Goal: Entertainment & Leisure: Browse casually

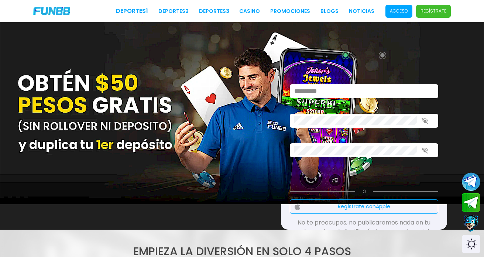
click at [131, 182] on img at bounding box center [242, 113] width 484 height 182
click at [396, 11] on p "Acceso" at bounding box center [399, 11] width 18 height 7
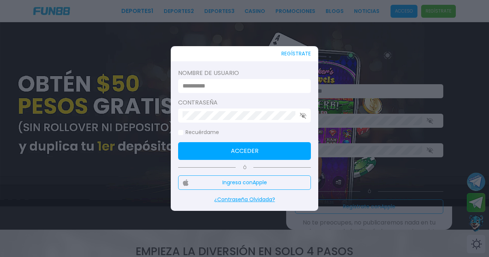
click at [204, 86] on input at bounding box center [243, 86] width 120 height 9
type input "********"
click button "Acceder" at bounding box center [244, 151] width 133 height 18
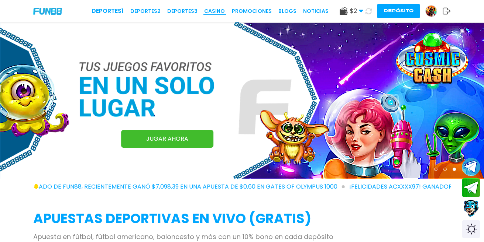
click at [220, 10] on link "CASINO" at bounding box center [214, 11] width 21 height 8
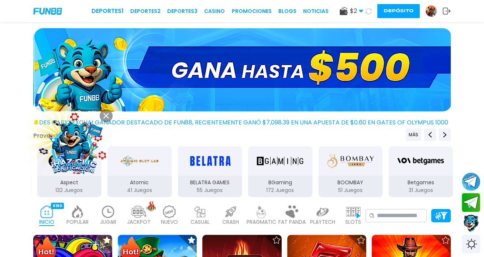
scroll to position [111, 0]
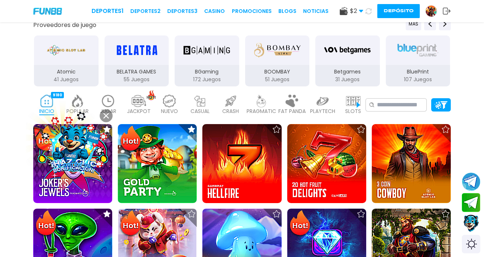
click at [70, 152] on img at bounding box center [73, 145] width 69 height 69
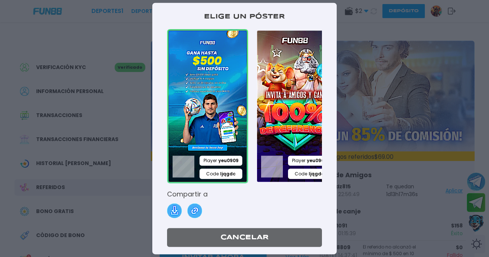
click at [193, 120] on img at bounding box center [207, 106] width 81 height 154
click at [230, 242] on button "Cancelar" at bounding box center [244, 237] width 155 height 19
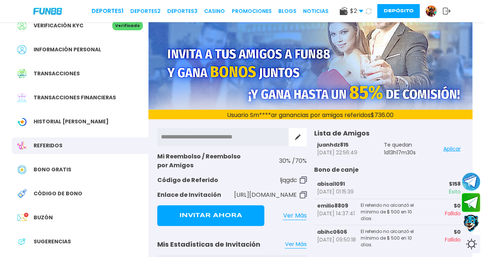
scroll to position [74, 0]
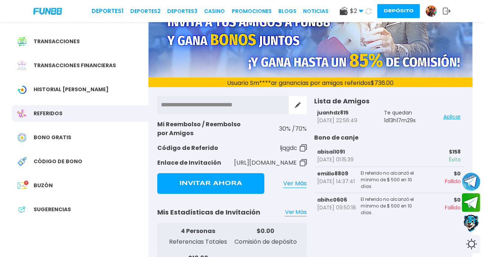
click at [49, 135] on span "Bono Gratis" at bounding box center [53, 138] width 38 height 8
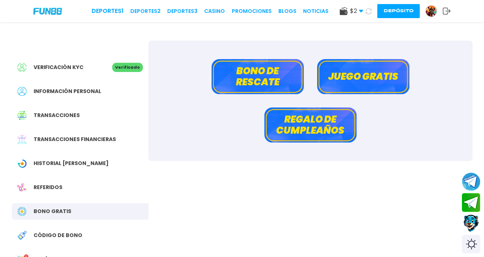
click at [271, 76] on button "Bono de rescate" at bounding box center [257, 76] width 92 height 35
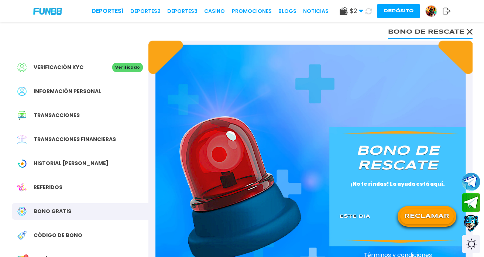
click at [424, 214] on button "RECLAMAR" at bounding box center [427, 217] width 54 height 16
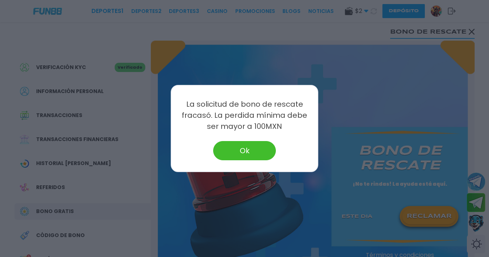
click at [244, 152] on button "Ok" at bounding box center [244, 150] width 63 height 19
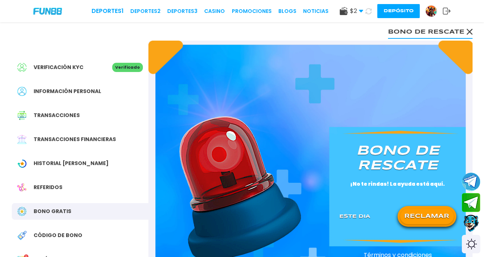
click at [51, 206] on div "Bono Gratis" at bounding box center [80, 211] width 137 height 17
click at [467, 32] on icon at bounding box center [469, 32] width 6 height 6
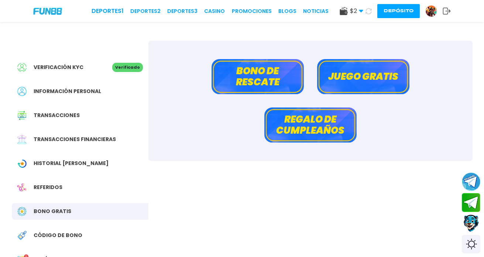
click at [350, 76] on button "Juego gratis" at bounding box center [363, 76] width 92 height 35
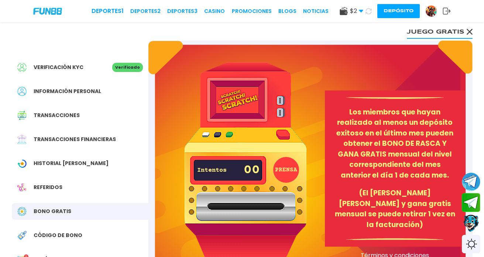
click at [471, 30] on use at bounding box center [469, 32] width 6 height 6
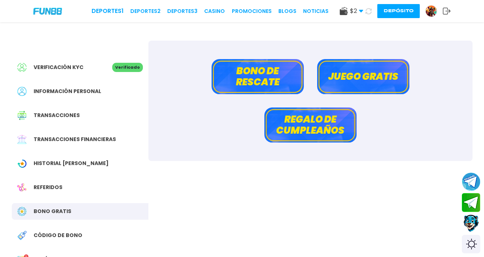
click at [355, 72] on button "Juego gratis" at bounding box center [363, 76] width 92 height 35
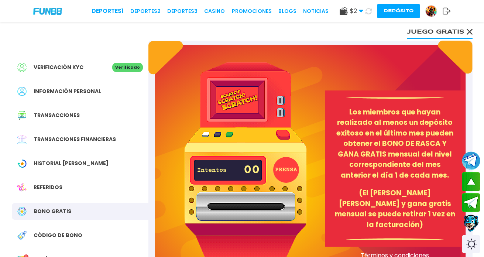
click at [464, 28] on button "Juego gratis" at bounding box center [440, 31] width 66 height 15
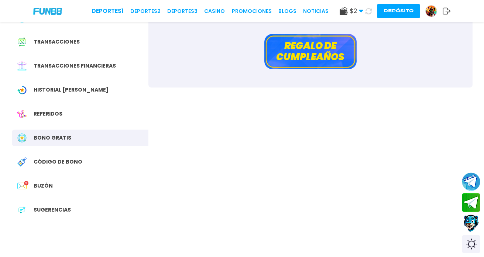
scroll to position [74, 0]
click at [38, 186] on span "Buzón" at bounding box center [43, 186] width 19 height 8
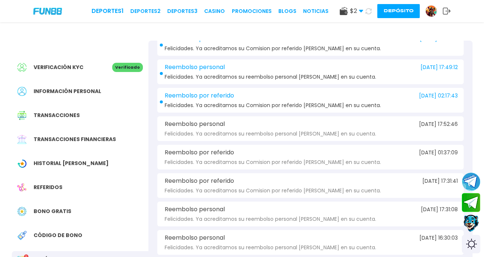
scroll to position [185, 0]
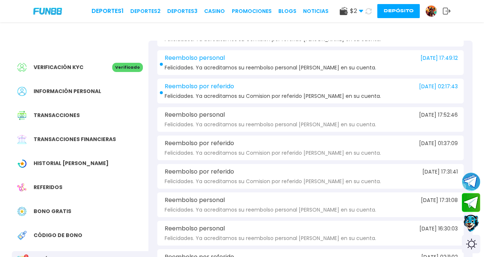
click at [216, 92] on div "Reembolso por referido [DATE] 02:17:43 Felicidades. Ya acreditamos su Comision …" at bounding box center [310, 91] width 306 height 25
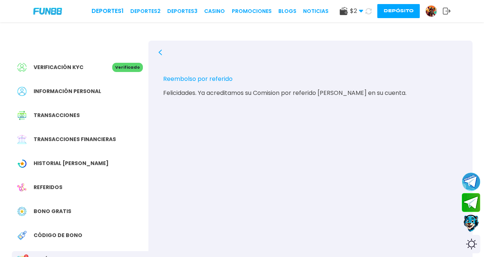
click at [162, 50] on icon at bounding box center [160, 52] width 6 height 6
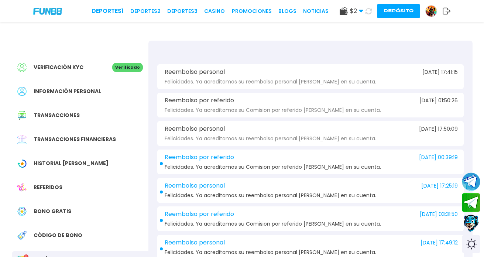
click at [210, 160] on span "Reembolso por referido" at bounding box center [199, 157] width 69 height 7
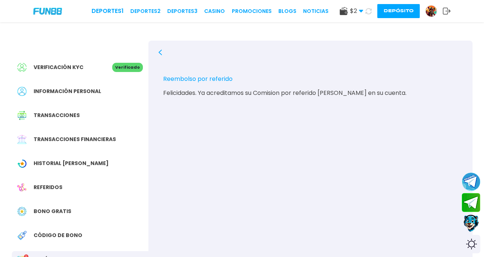
click at [161, 53] on icon at bounding box center [160, 52] width 6 height 6
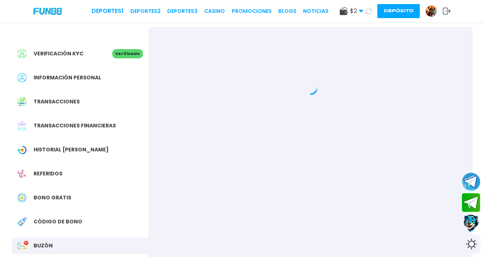
scroll to position [37, 0]
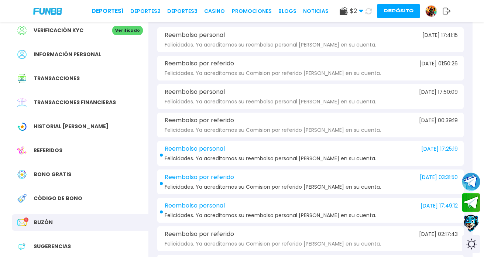
click at [176, 148] on span "Reembolso personal" at bounding box center [195, 148] width 60 height 7
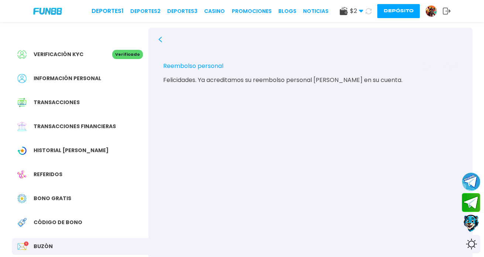
scroll to position [0, 0]
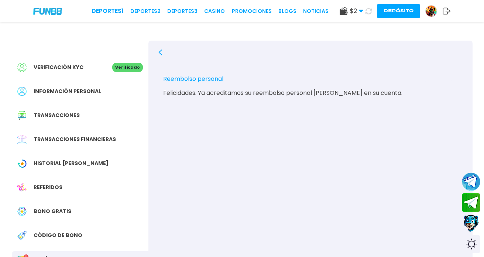
click at [161, 49] on div "Reembolso personal [DATE] 17:25:19 Felicidades. Ya acreditamos su reembolso per…" at bounding box center [310, 169] width 324 height 257
click at [161, 51] on icon at bounding box center [160, 52] width 6 height 6
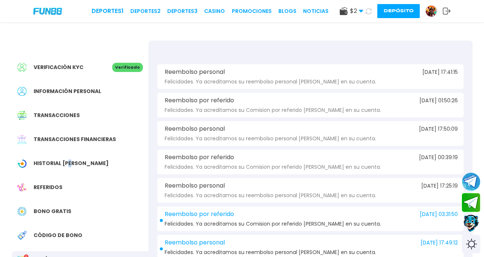
click at [31, 161] on div at bounding box center [25, 163] width 16 height 9
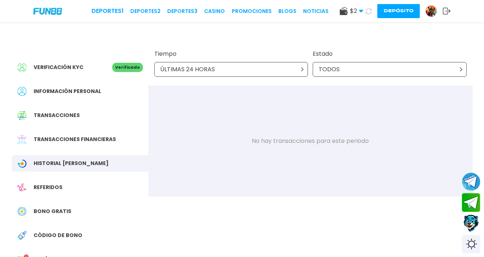
click at [303, 68] on icon at bounding box center [302, 69] width 4 height 4
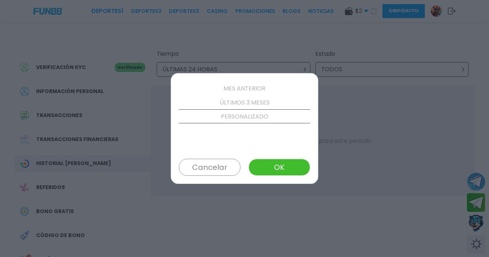
scroll to position [84, 0]
click at [253, 100] on p "ÚLTIMOS 3 MESES" at bounding box center [244, 102] width 131 height 14
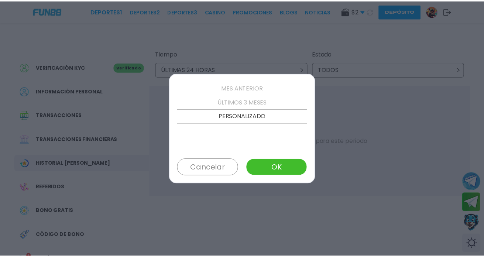
scroll to position [70, 0]
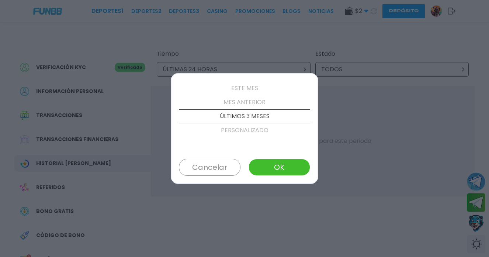
click at [265, 165] on button "OK" at bounding box center [280, 167] width 62 height 17
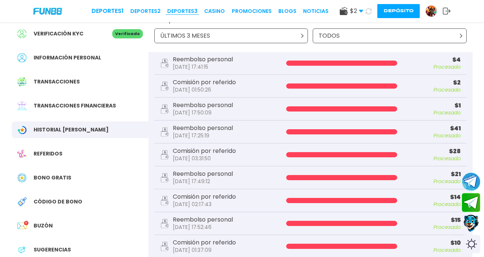
scroll to position [0, 0]
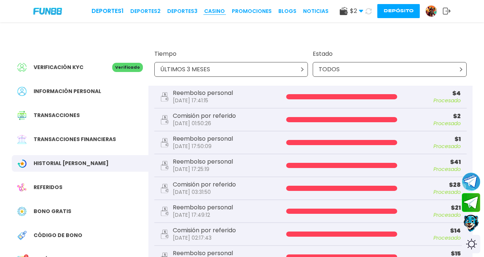
click at [216, 11] on link "CASINO" at bounding box center [214, 11] width 21 height 8
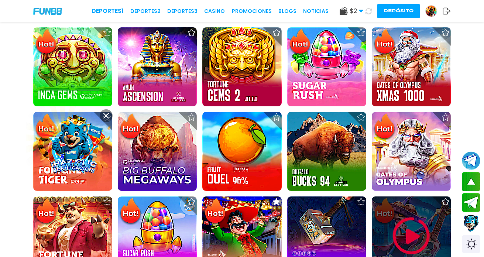
scroll to position [406, 0]
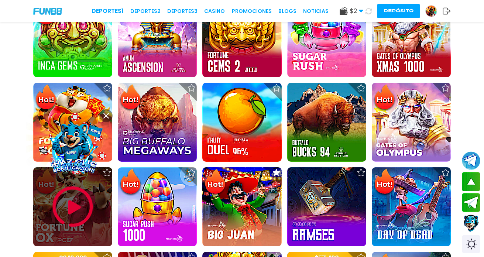
click at [79, 212] on img at bounding box center [73, 207] width 44 height 44
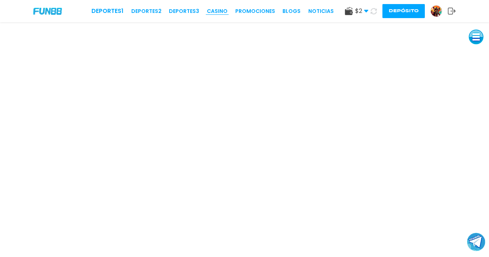
click at [217, 11] on link "CASINO" at bounding box center [217, 11] width 21 height 8
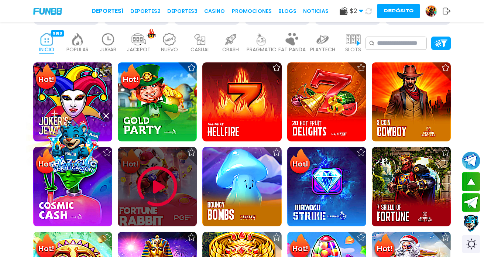
scroll to position [221, 0]
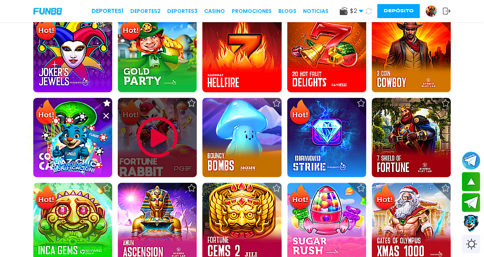
click at [140, 140] on img at bounding box center [157, 137] width 44 height 44
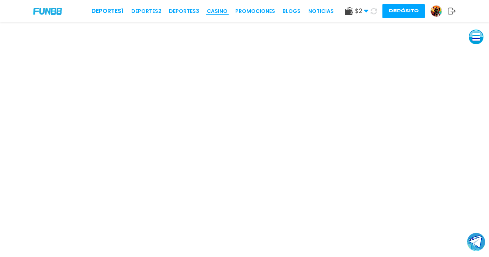
click at [220, 7] on link "CASINO" at bounding box center [217, 11] width 21 height 8
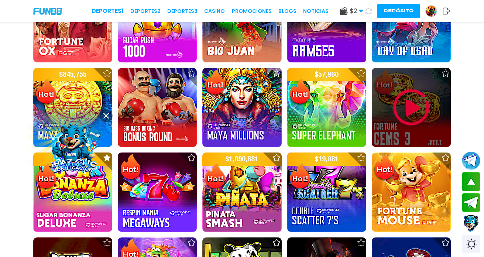
scroll to position [627, 0]
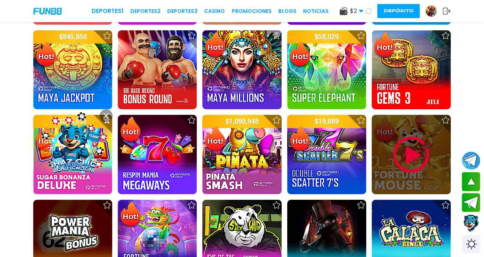
click at [413, 157] on img at bounding box center [411, 154] width 44 height 44
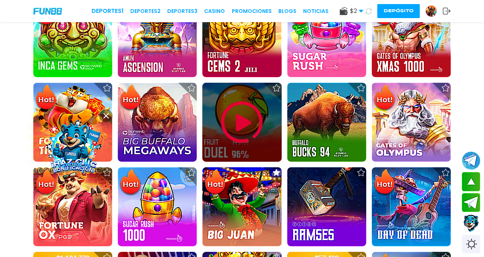
scroll to position [443, 0]
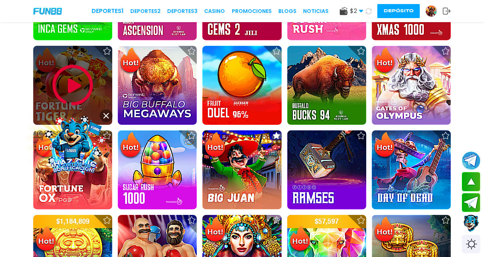
click at [67, 73] on img at bounding box center [73, 85] width 44 height 44
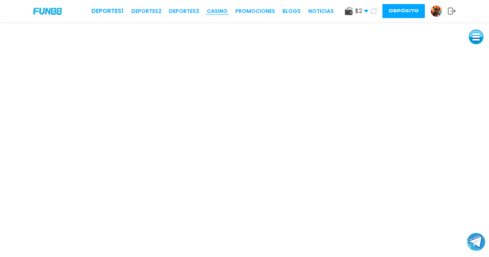
click at [224, 10] on link "CASINO" at bounding box center [217, 11] width 21 height 8
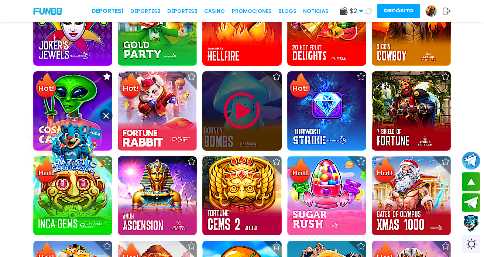
scroll to position [332, 0]
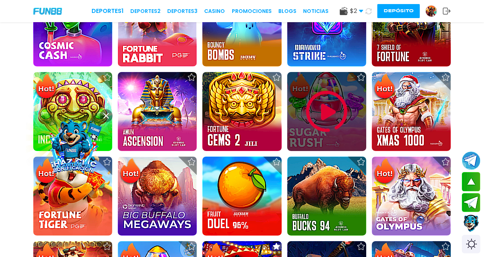
click at [320, 106] on img at bounding box center [326, 111] width 44 height 44
